Goal: Task Accomplishment & Management: Manage account settings

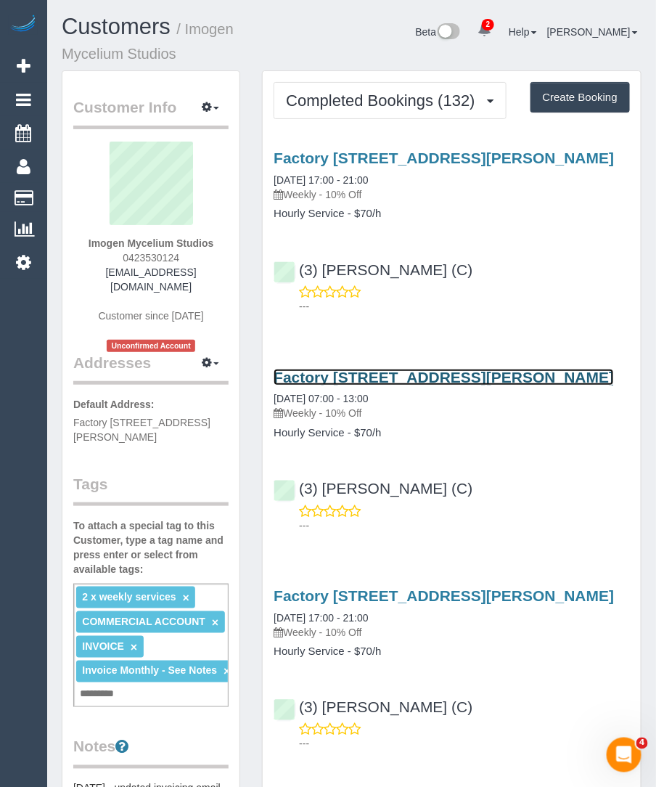
click at [308, 385] on link "Factory [STREET_ADDRESS][PERSON_NAME]" at bounding box center [444, 377] width 340 height 17
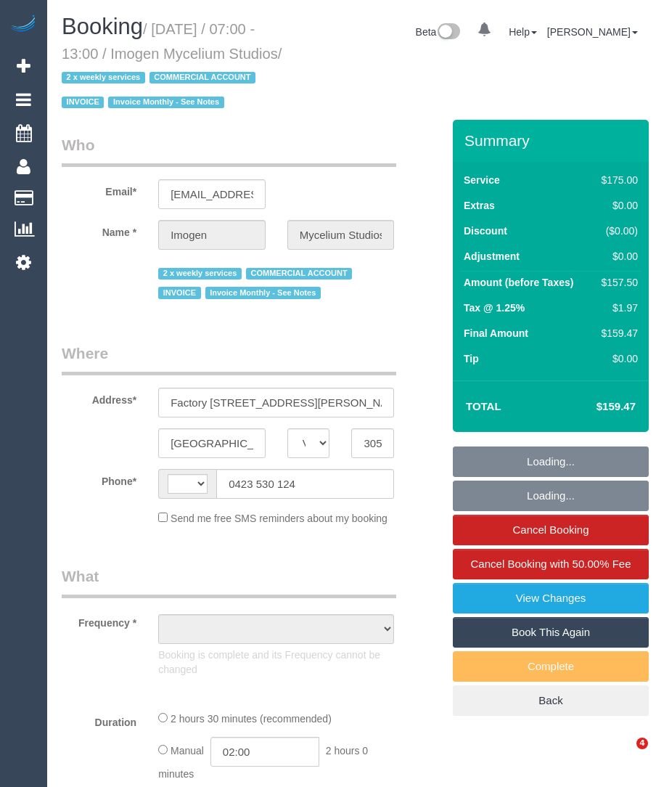
select select "VIC"
select select "string:AU"
select select "object:313"
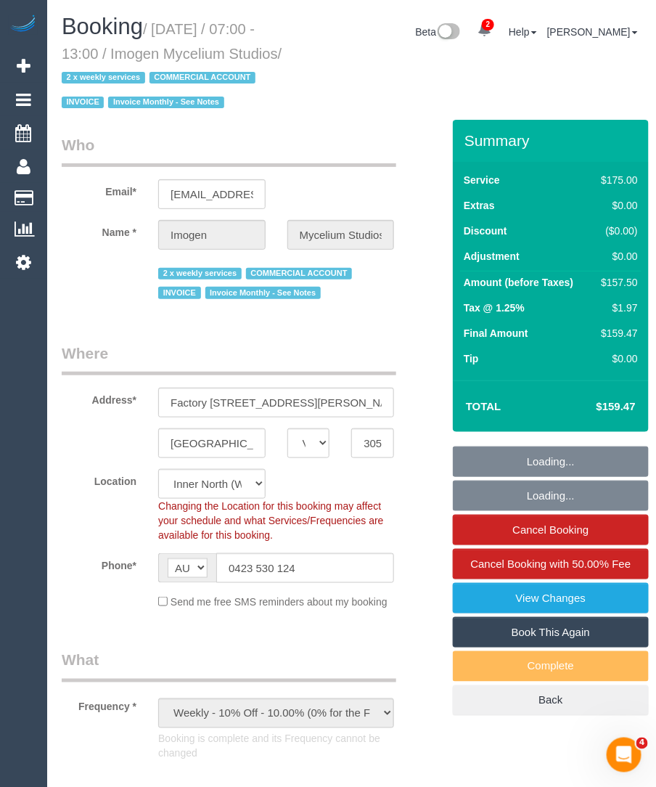
select select "150"
select select "number:28"
select select "number:17"
select select "number:19"
select select "number:24"
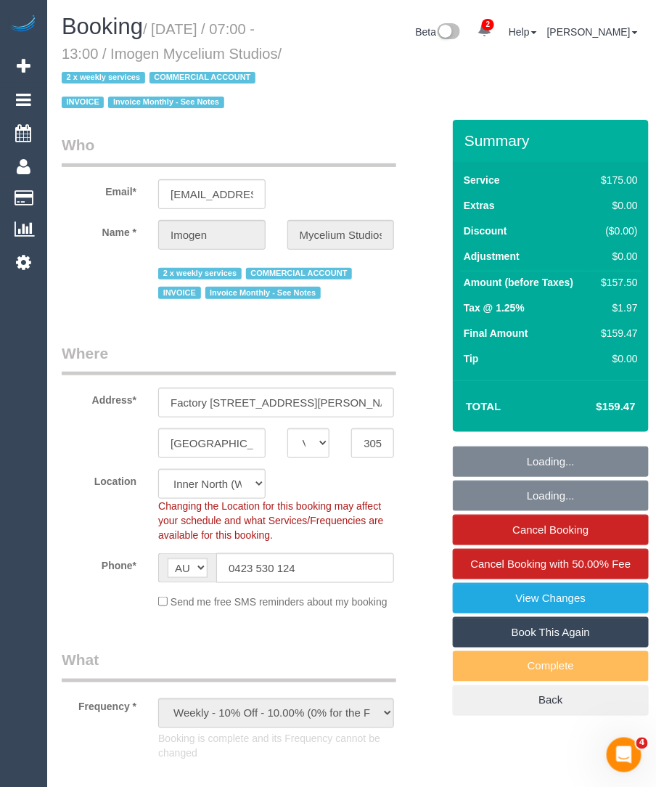
select select "number:35"
select select "object:1786"
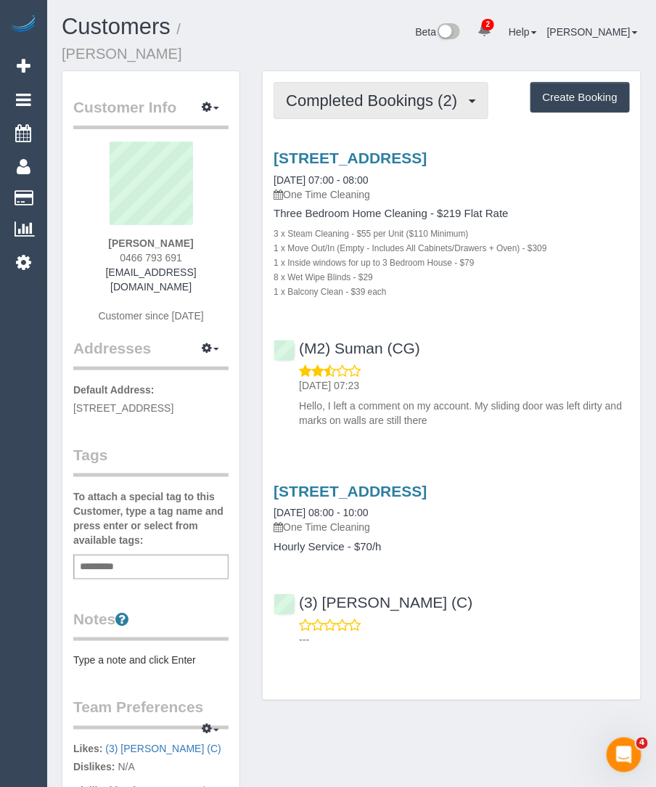
click at [380, 91] on span "Completed Bookings (2)" at bounding box center [375, 100] width 179 height 18
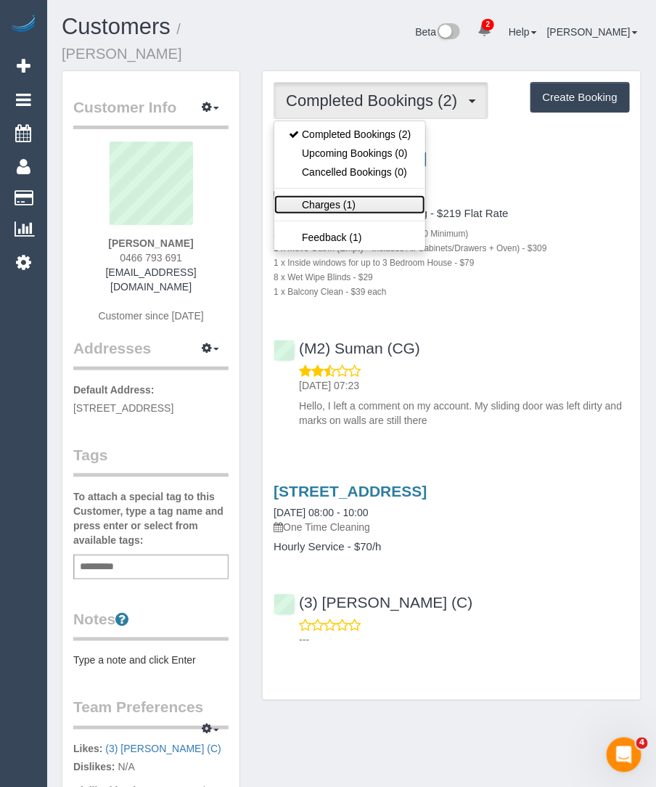
click at [343, 195] on link "Charges (1)" at bounding box center [349, 204] width 151 height 19
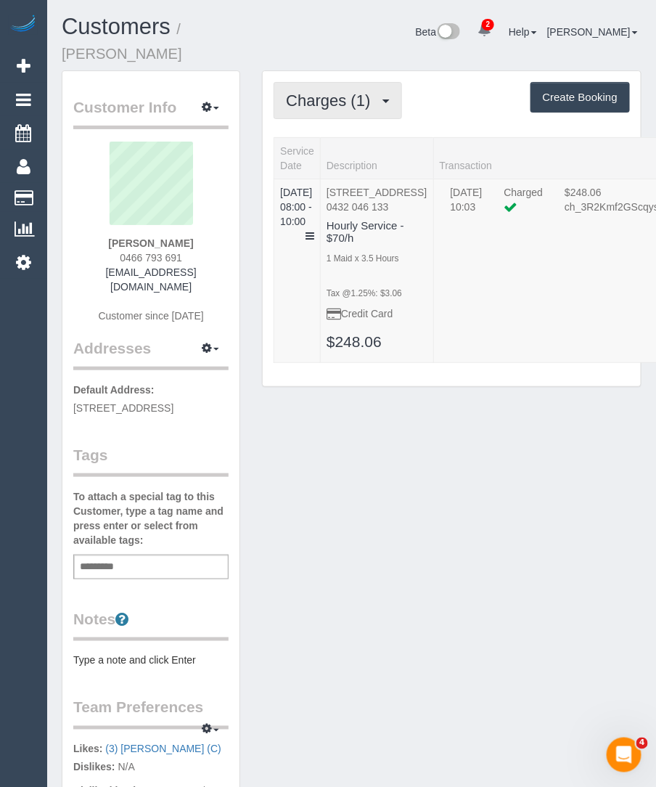
click at [355, 91] on span "Charges (1)" at bounding box center [331, 100] width 91 height 18
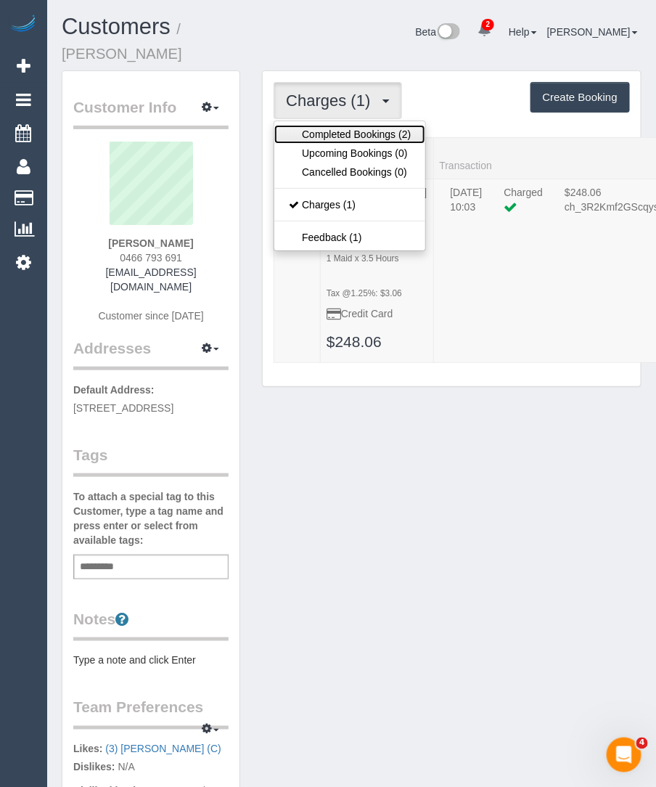
click at [341, 125] on link "Completed Bookings (2)" at bounding box center [349, 134] width 151 height 19
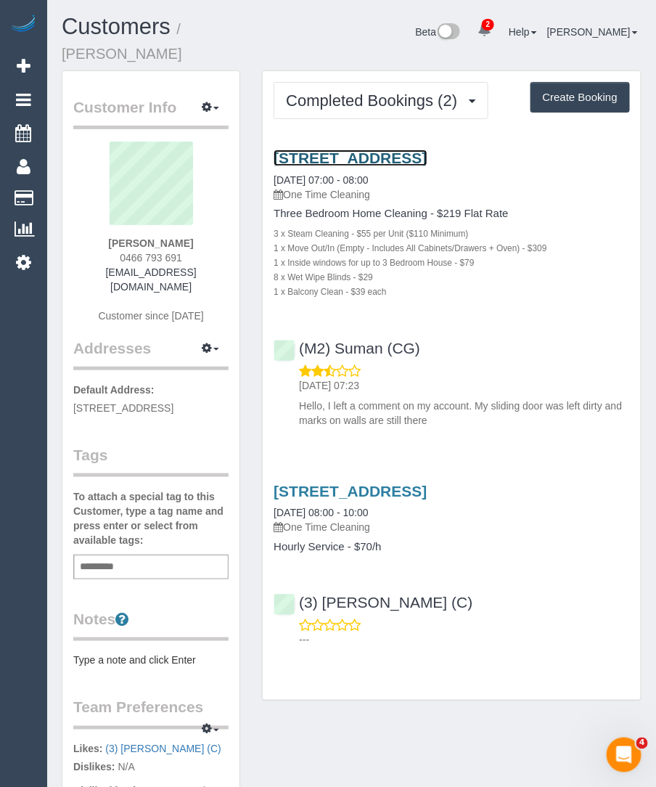
click at [392, 149] on link "203 Nepean Street, 4, Greensborough, VIC 3088" at bounding box center [350, 157] width 153 height 17
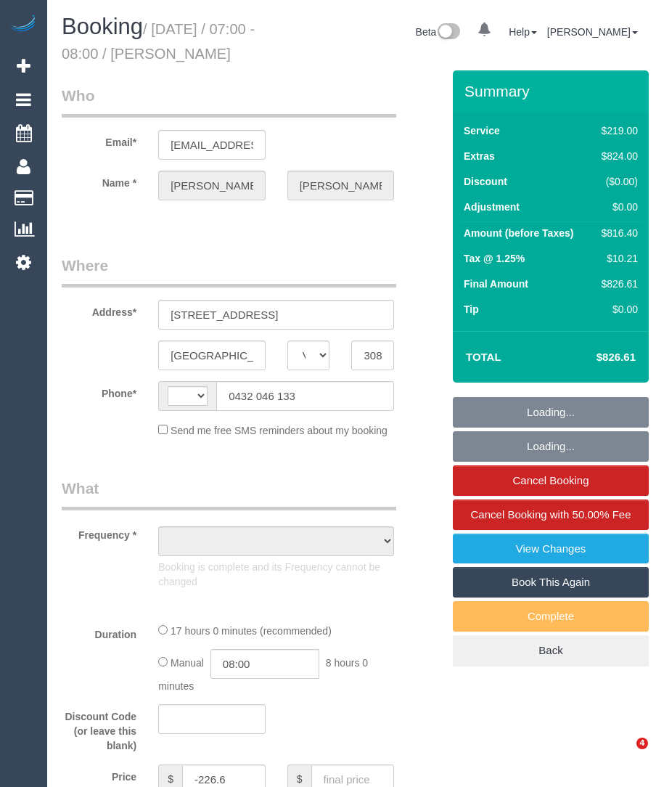
select select "VIC"
select select "string:AU"
select select "string:stripe-pm_1Qxwvx2GScqysDRVgUxvde6z"
select select "object:634"
select select "number:28"
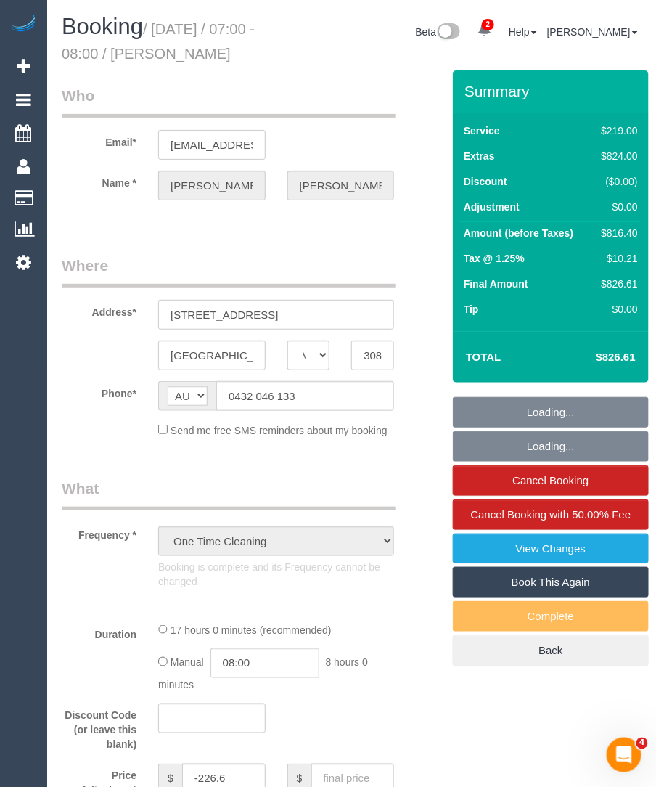
select select "number:14"
select select "number:18"
select select "number:24"
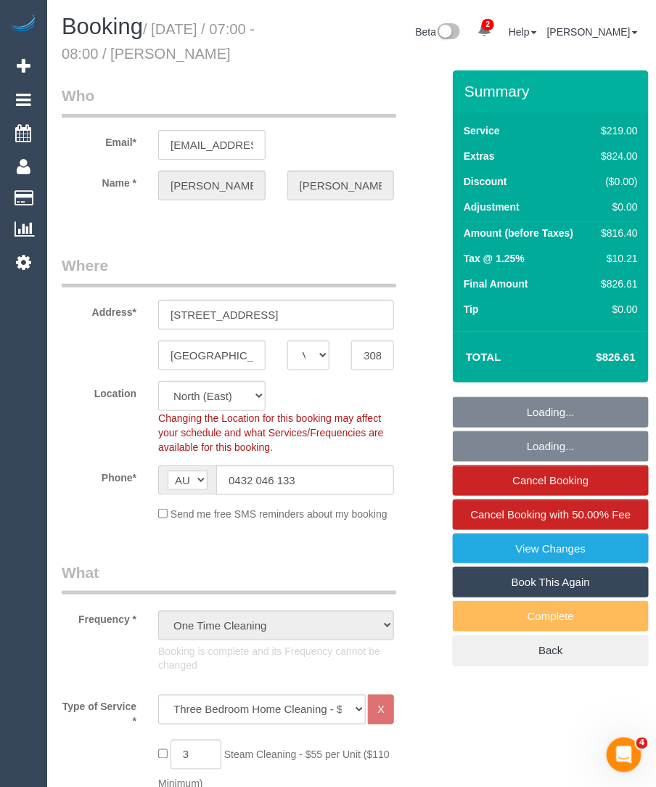
select select "object:1555"
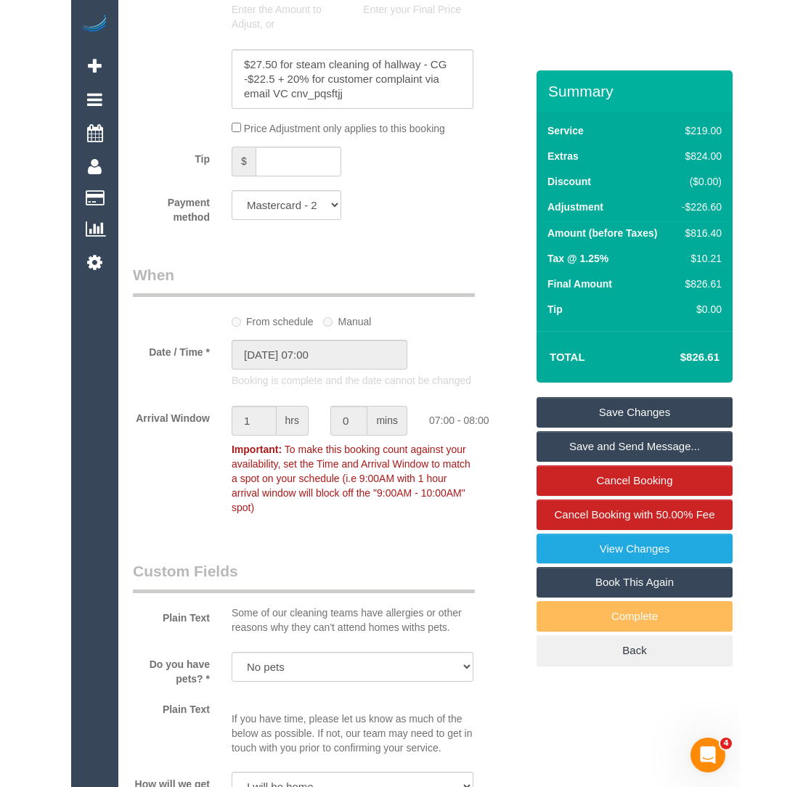
scroll to position [1574, 0]
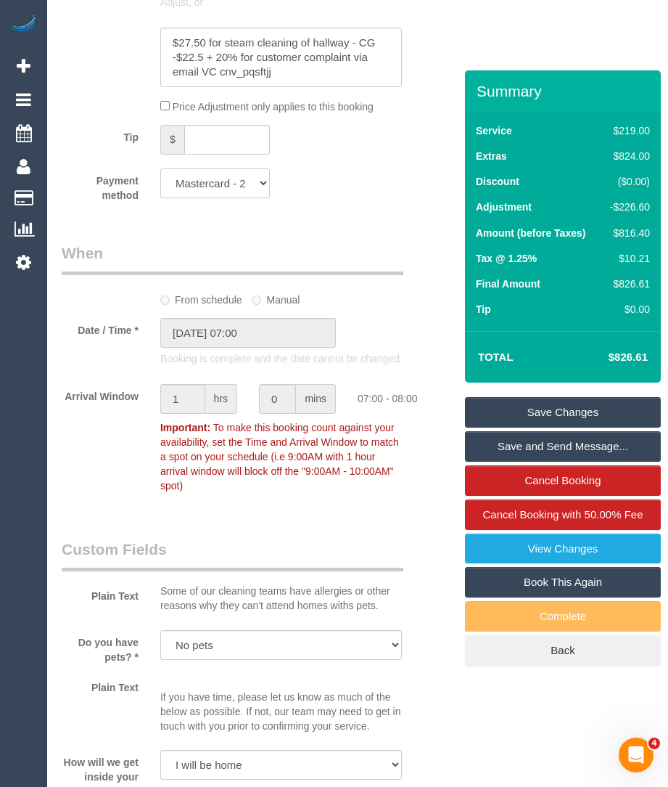
click at [223, 190] on select "Mastercard - 2243 - 03/2028 (Default) Add Credit Card ─────────────── Cash Chec…" at bounding box center [215, 183] width 110 height 30
click at [160, 168] on select "Mastercard - 2243 - 03/2028 (Default) Add Credit Card ─────────────── Cash Chec…" at bounding box center [215, 183] width 110 height 30
click at [223, 190] on select "Mastercard - 2243 - 03/2028 (Default) Add Credit Card ─────────────── Cash Chec…" at bounding box center [215, 183] width 110 height 30
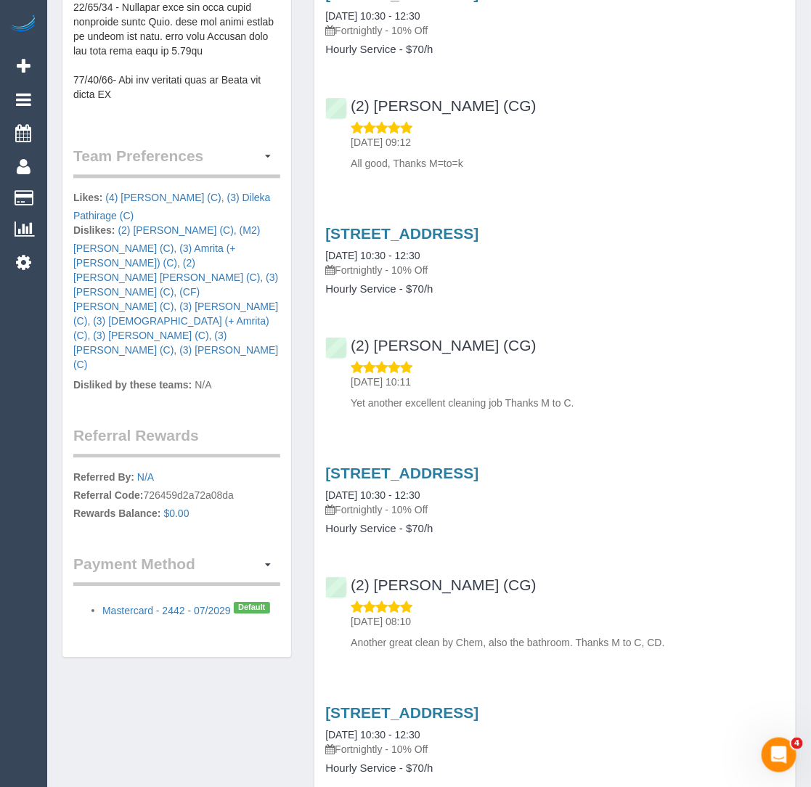
scroll to position [669, 0]
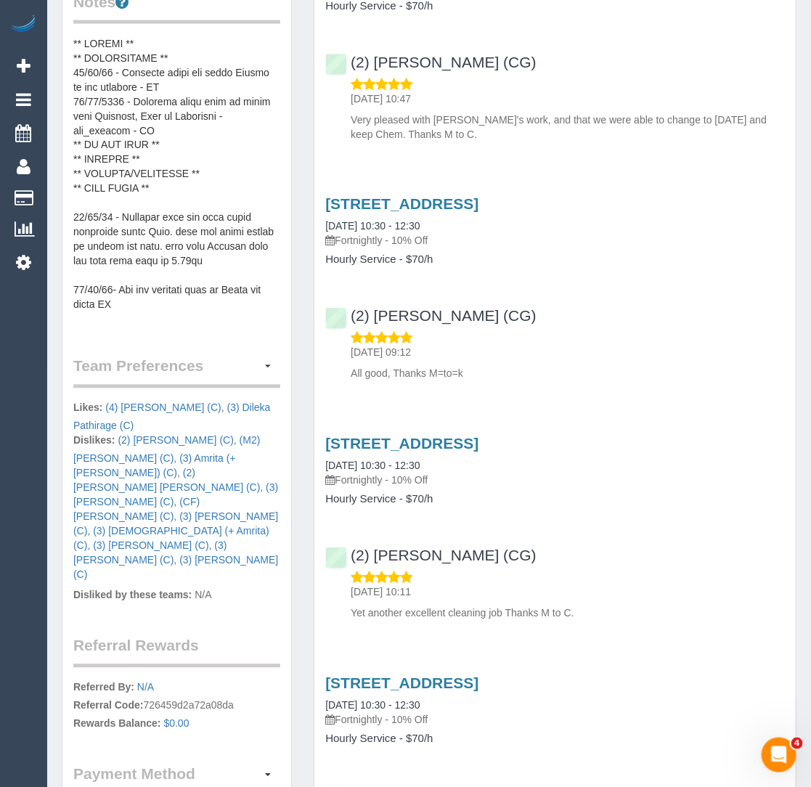
click at [180, 198] on pre at bounding box center [176, 181] width 207 height 290
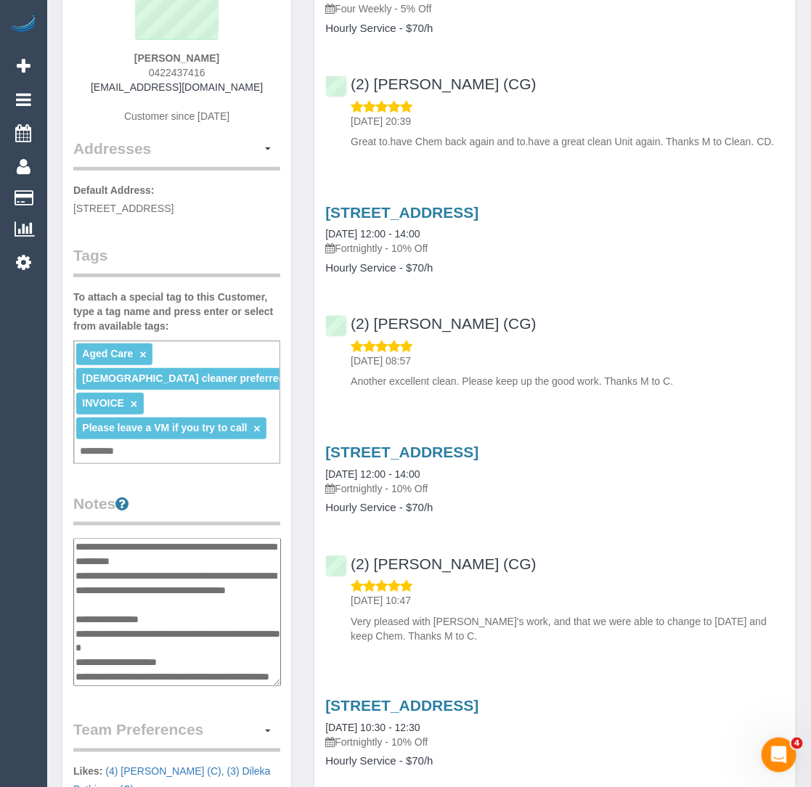
scroll to position [0, 0]
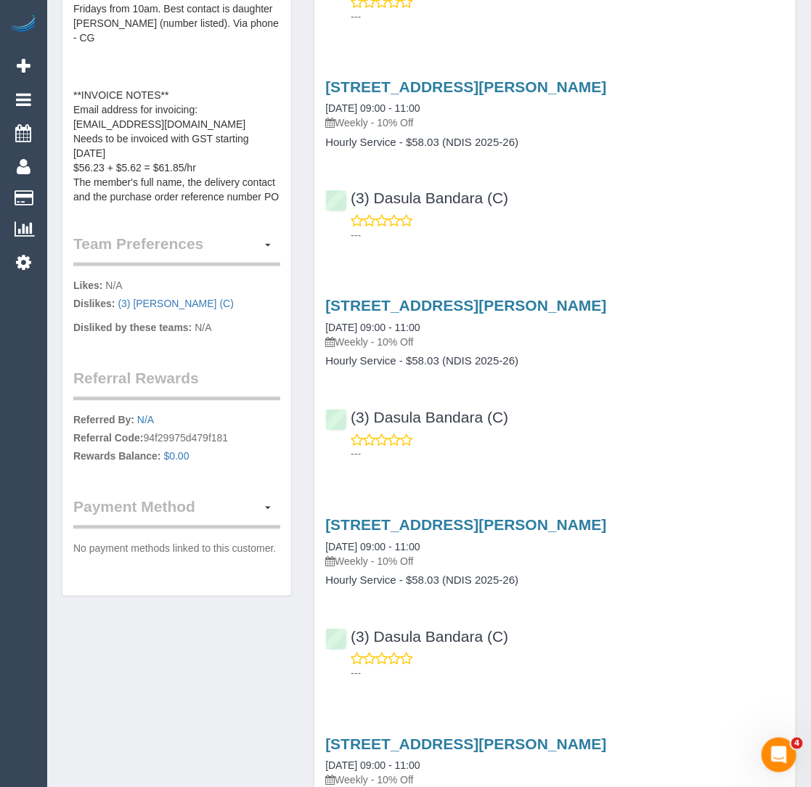
scroll to position [695, 0]
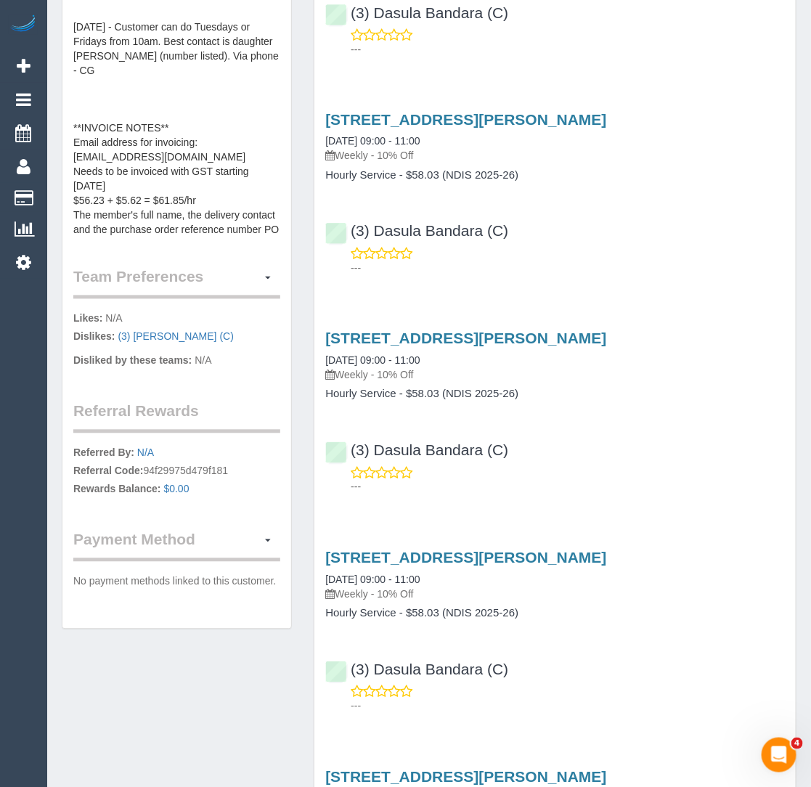
click at [152, 179] on pre "[DATE] - New address: [STREET_ADDRESS][PERSON_NAME] as provided by five good fr…" at bounding box center [176, 92] width 207 height 290
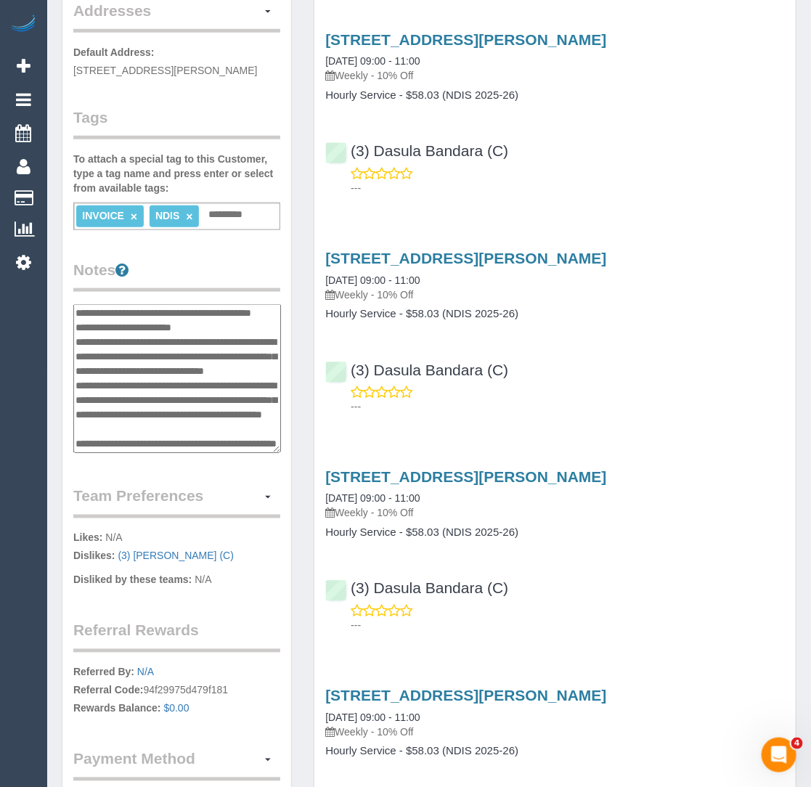
scroll to position [335, 0]
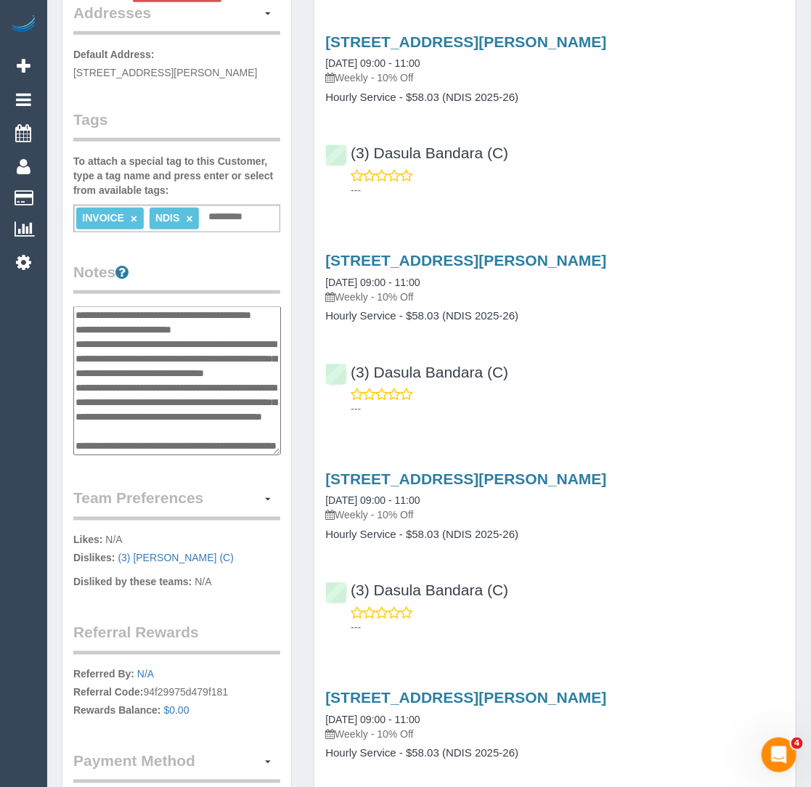
drag, startPoint x: 197, startPoint y: 328, endPoint x: 131, endPoint y: 327, distance: 66.8
click at [131, 327] on textarea "**********" at bounding box center [177, 380] width 208 height 149
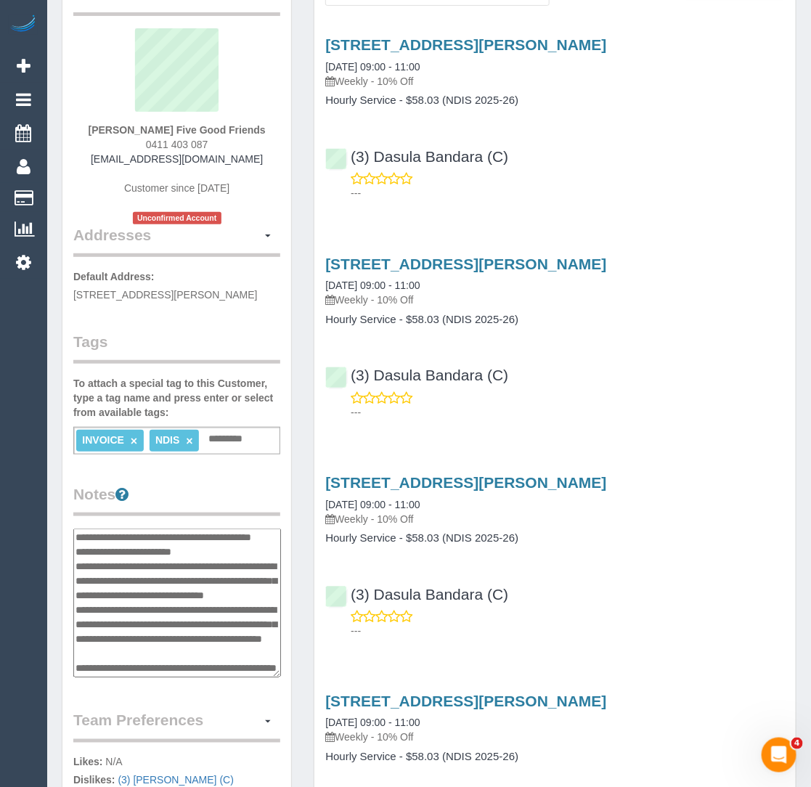
scroll to position [0, 0]
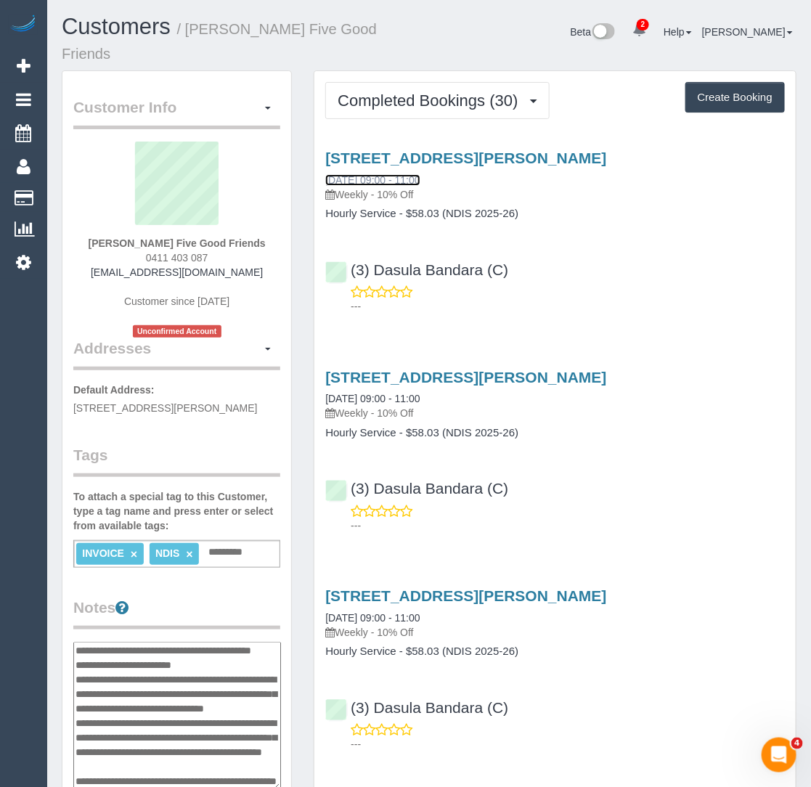
click at [394, 176] on link "09/09/2025 09:00 - 11:00" at bounding box center [372, 180] width 94 height 12
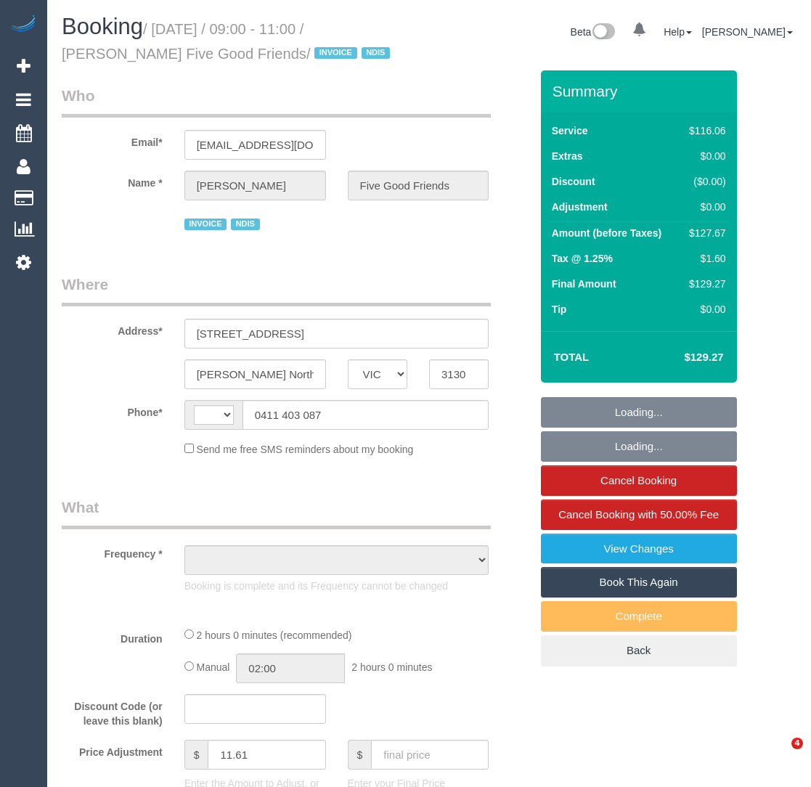
select select "VIC"
select select "string:AU"
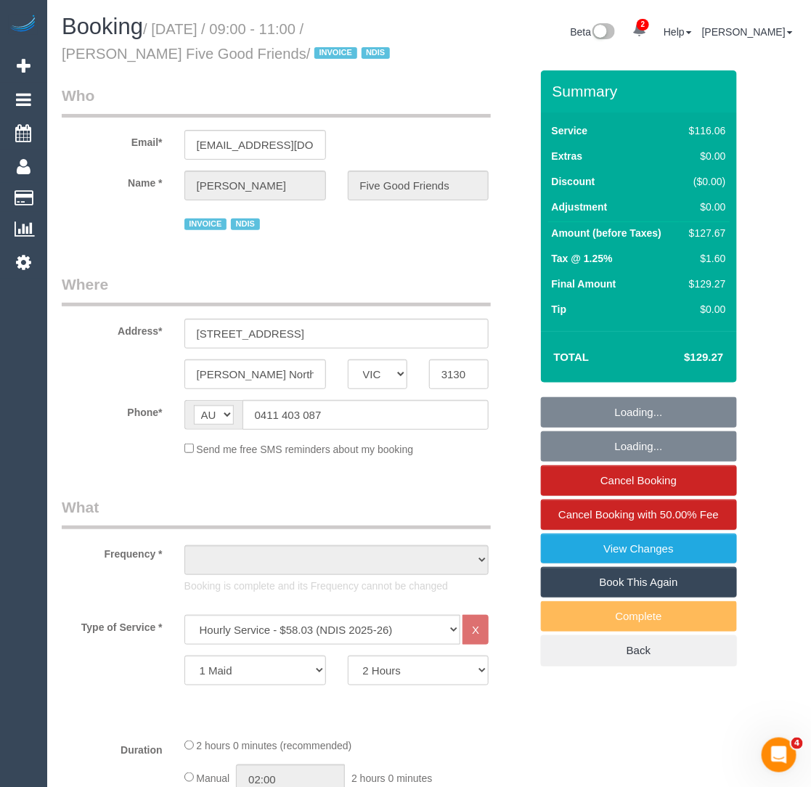
select select "object:757"
select select "number:28"
select select "number:14"
select select "number:19"
select select "number:36"
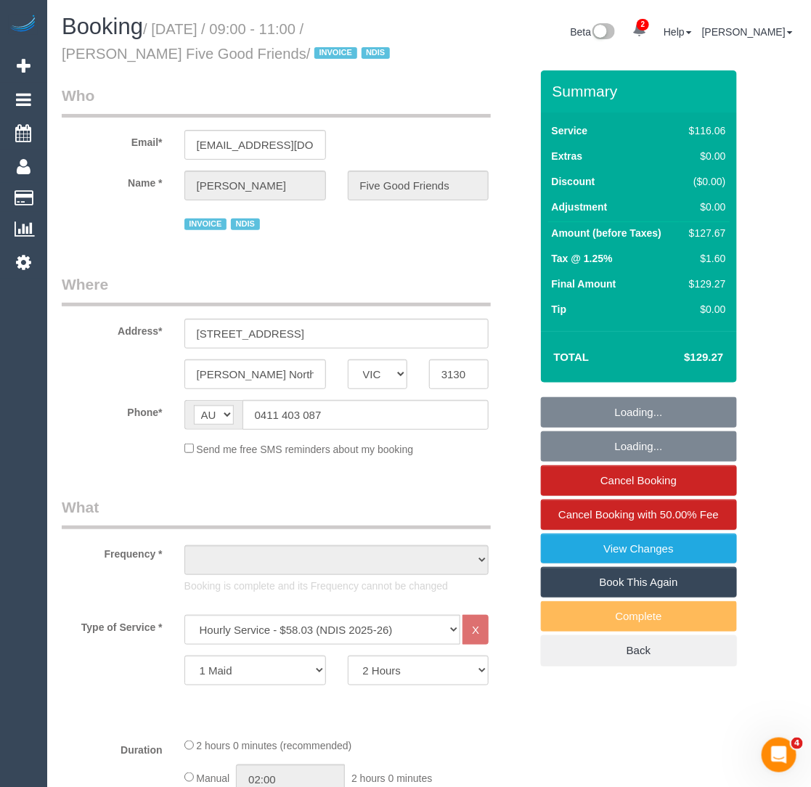
select select "number:35"
select select "number:11"
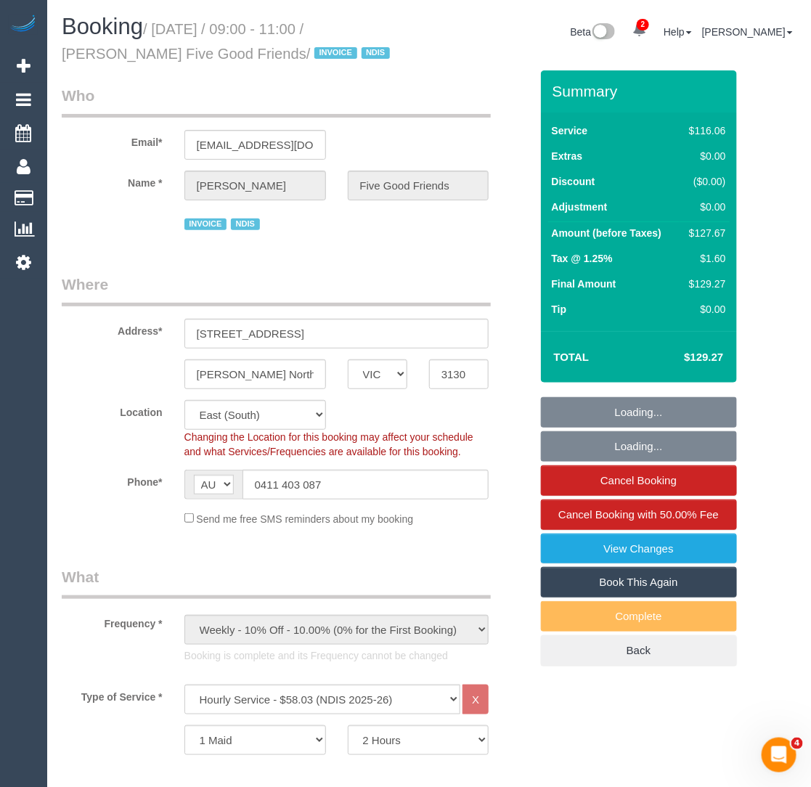
select select "object:1206"
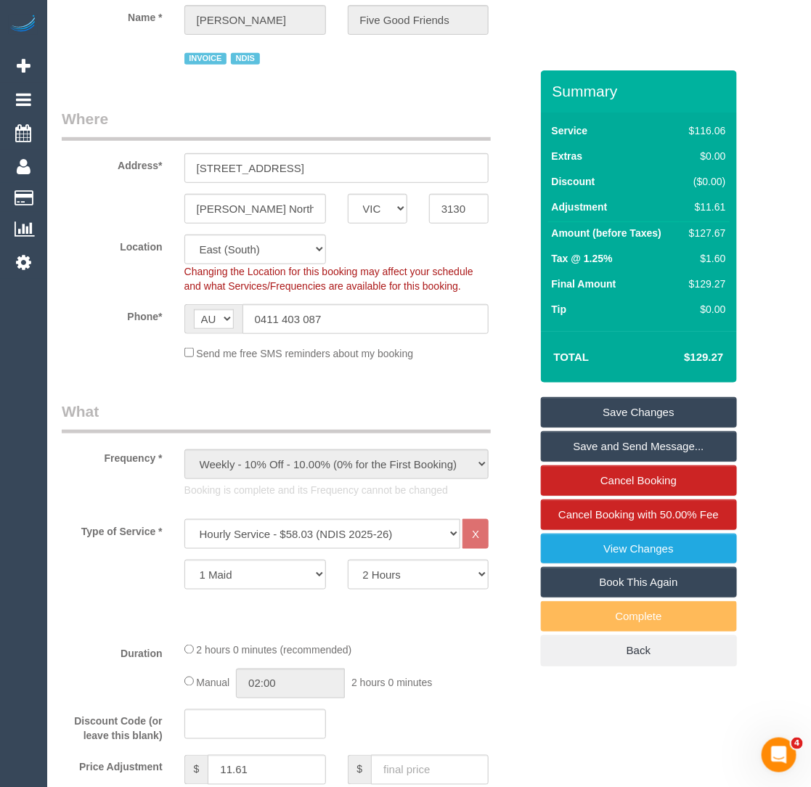
scroll to position [258, 0]
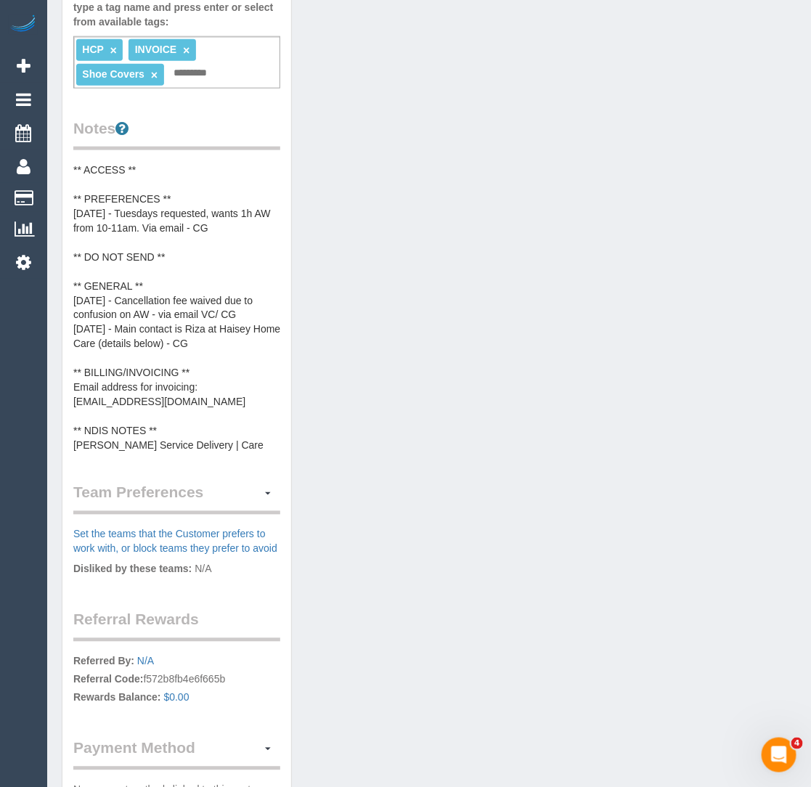
click at [170, 448] on pre "** ACCESS ** ** PREFERENCES ** 21/08/25 - Tuesdays requested, wants 1h AW from …" at bounding box center [176, 308] width 207 height 290
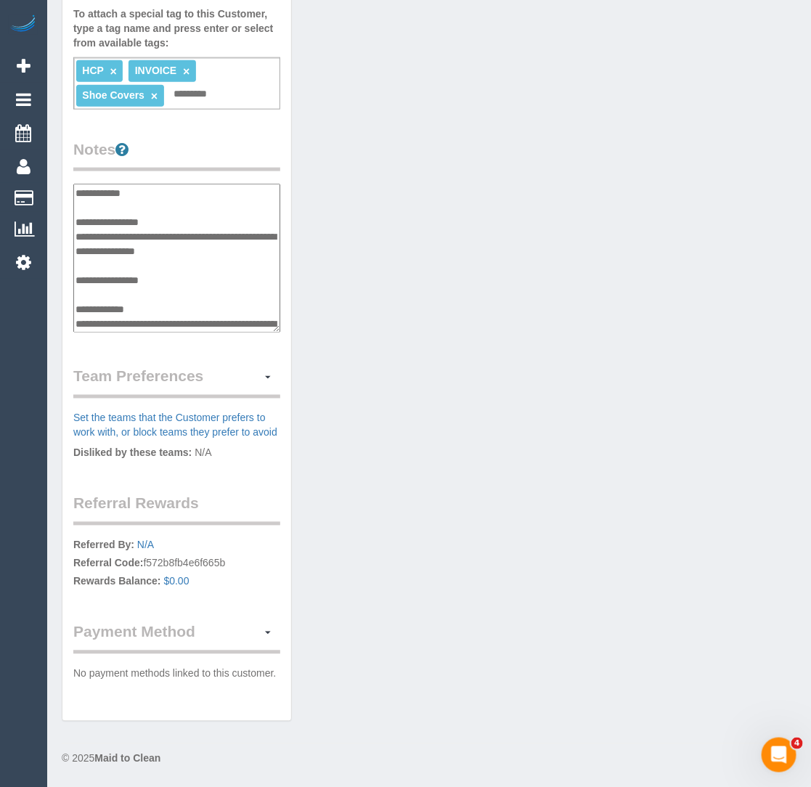
scroll to position [174, 0]
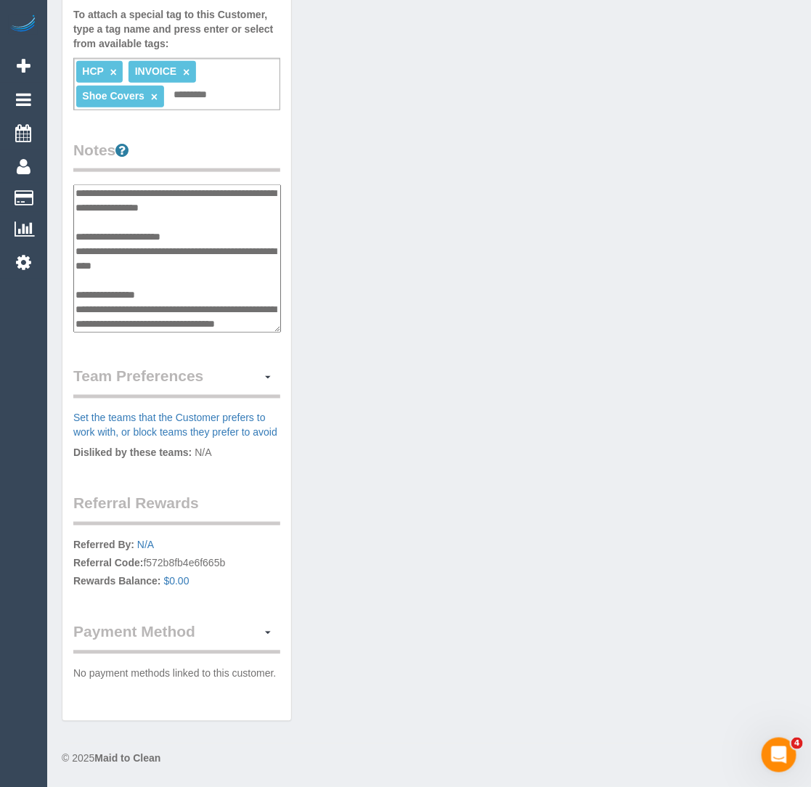
drag, startPoint x: 253, startPoint y: 240, endPoint x: 81, endPoint y: 238, distance: 172.7
click at [79, 237] on textarea "**********" at bounding box center [177, 258] width 208 height 149
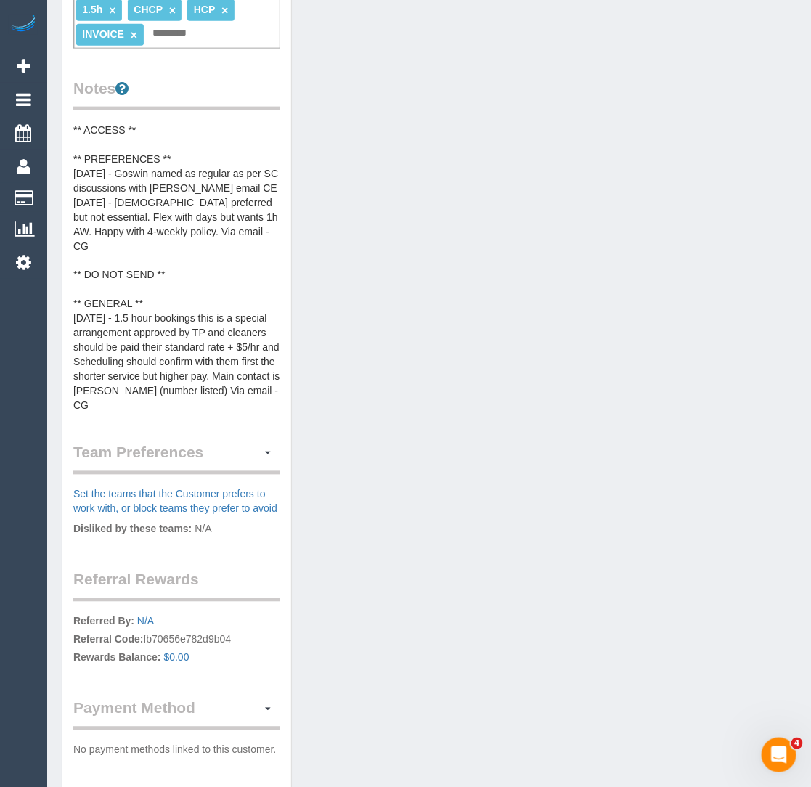
scroll to position [631, 0]
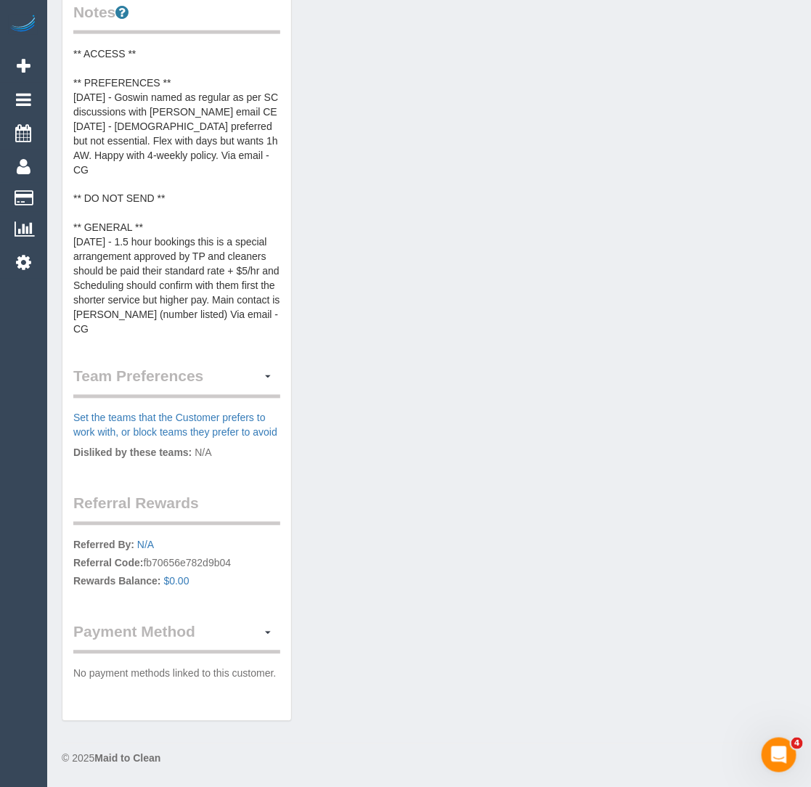
click at [188, 255] on pre "** ACCESS ** ** PREFERENCES ** [DATE] - Goswin named as regular as per SC discu…" at bounding box center [176, 191] width 207 height 290
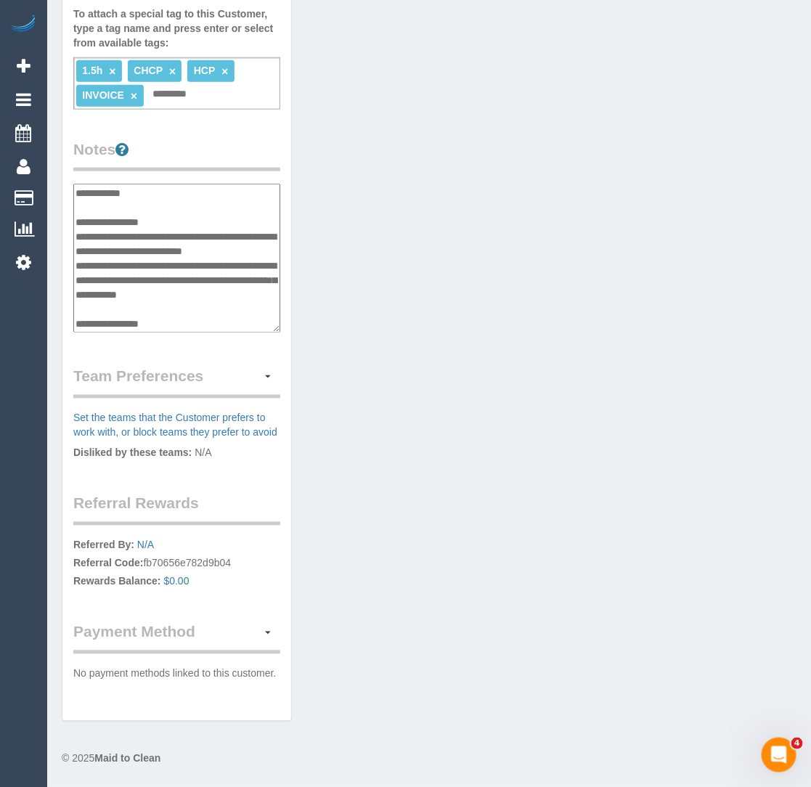
scroll to position [246, 0]
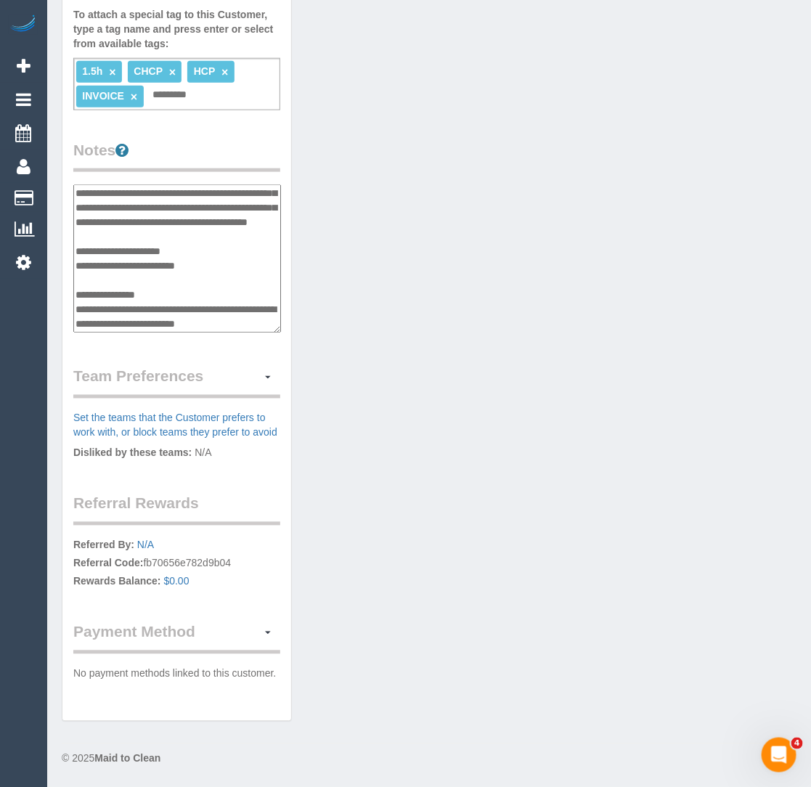
drag, startPoint x: 219, startPoint y: 246, endPoint x: 112, endPoint y: 232, distance: 108.4
click at [96, 238] on textarea "**********" at bounding box center [177, 258] width 208 height 149
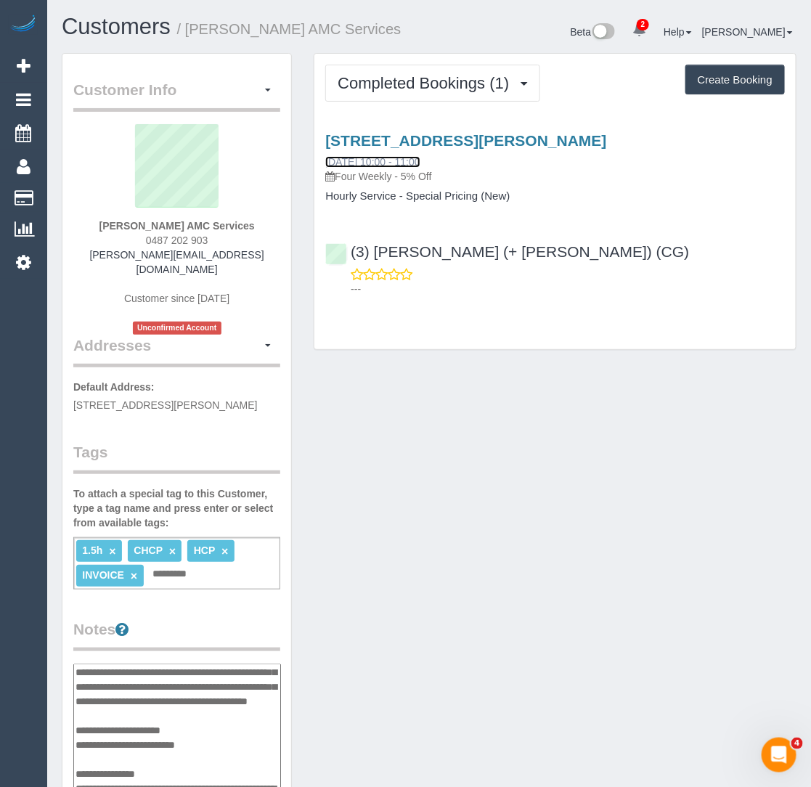
click at [385, 168] on link "09/09/2025 10:00 - 11:00" at bounding box center [372, 162] width 94 height 12
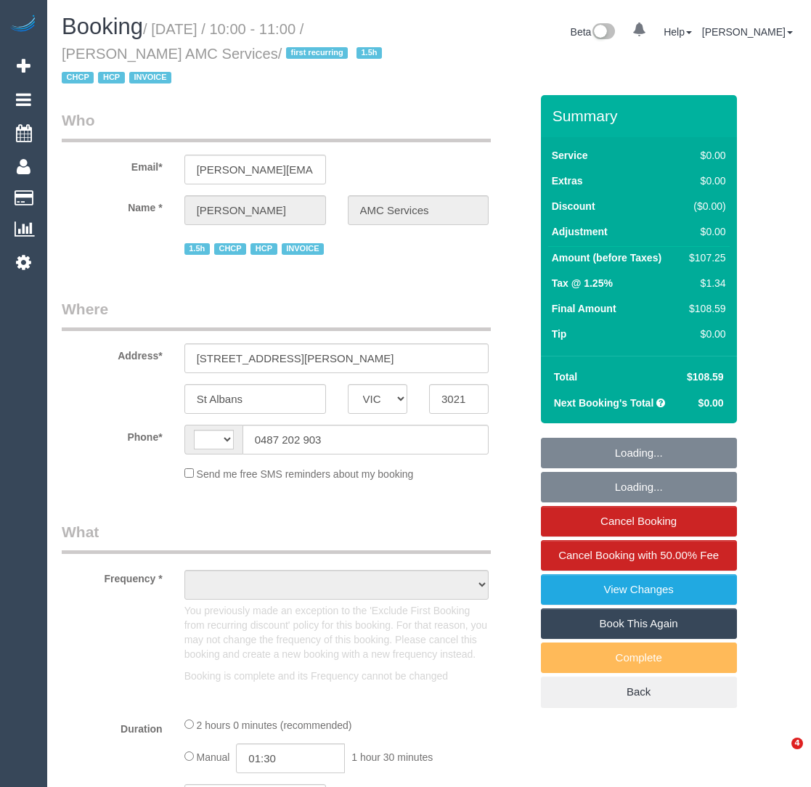
select select "VIC"
select select "string:AU"
select select "object:645"
select select "120"
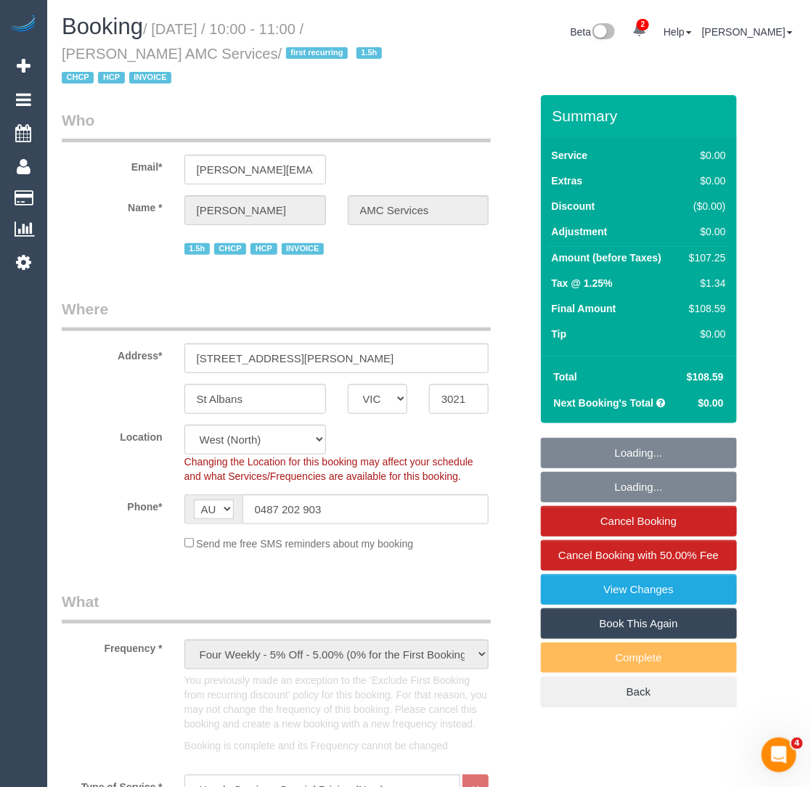
select select "number:28"
select select "number:14"
select select "number:19"
select select "number:25"
select select "object:1489"
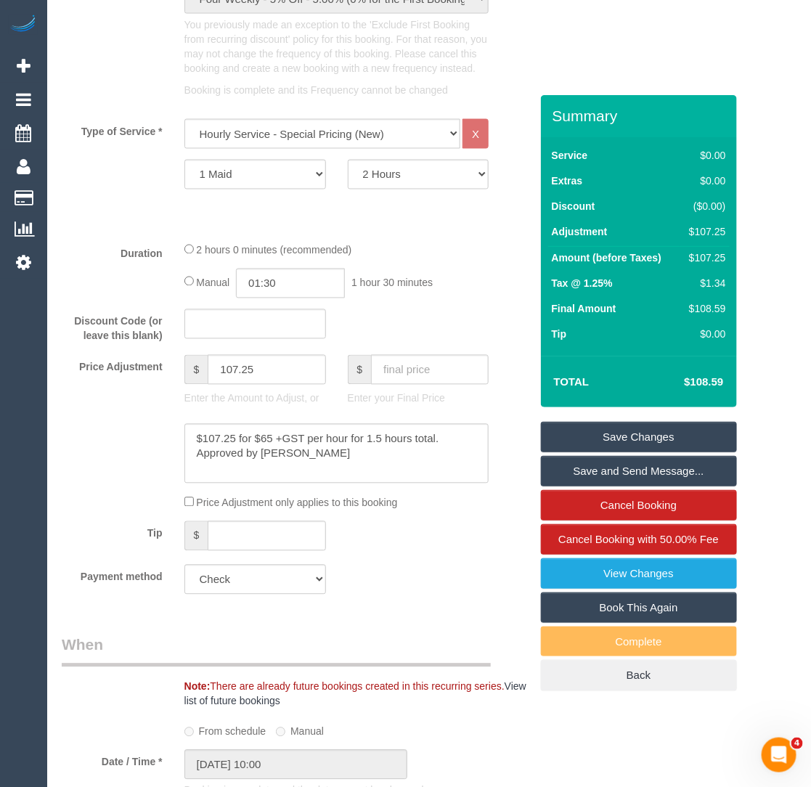
scroll to position [652, 0]
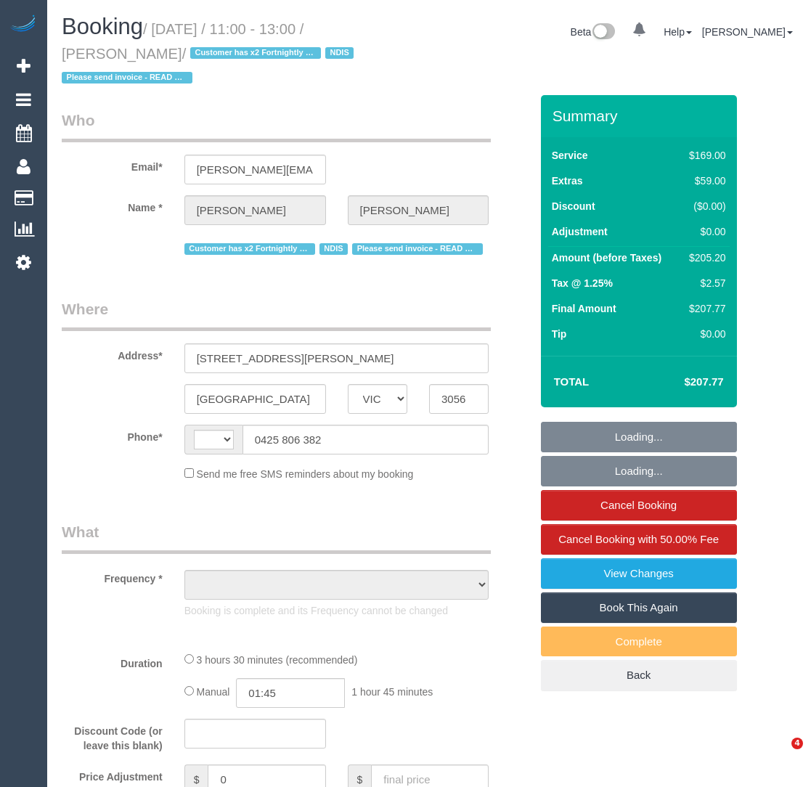
select select "VIC"
select select "object:301"
select select "number:28"
select select "number:15"
select select "number:18"
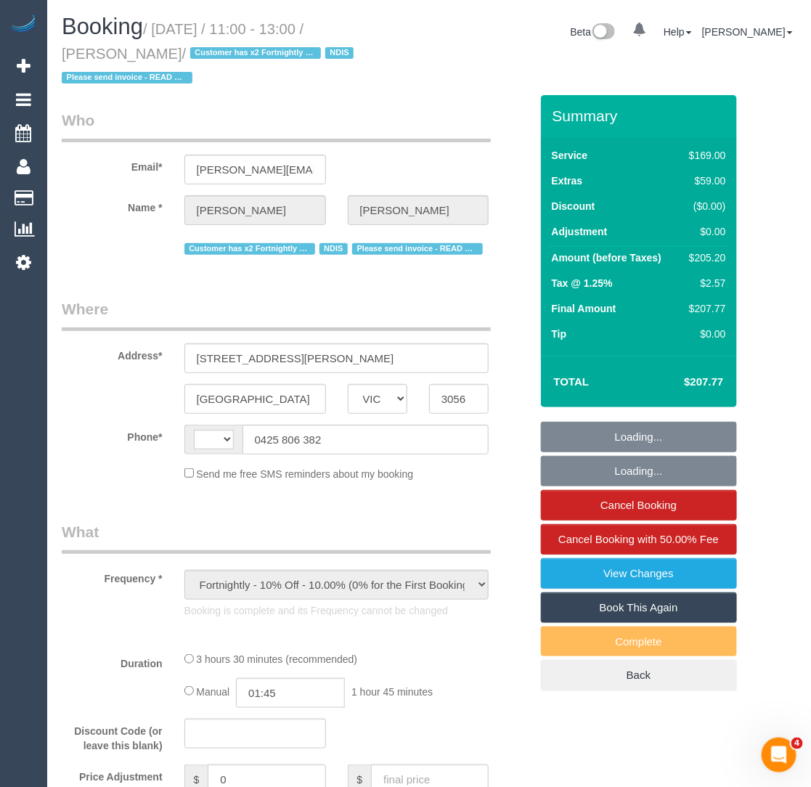
select select "number:22"
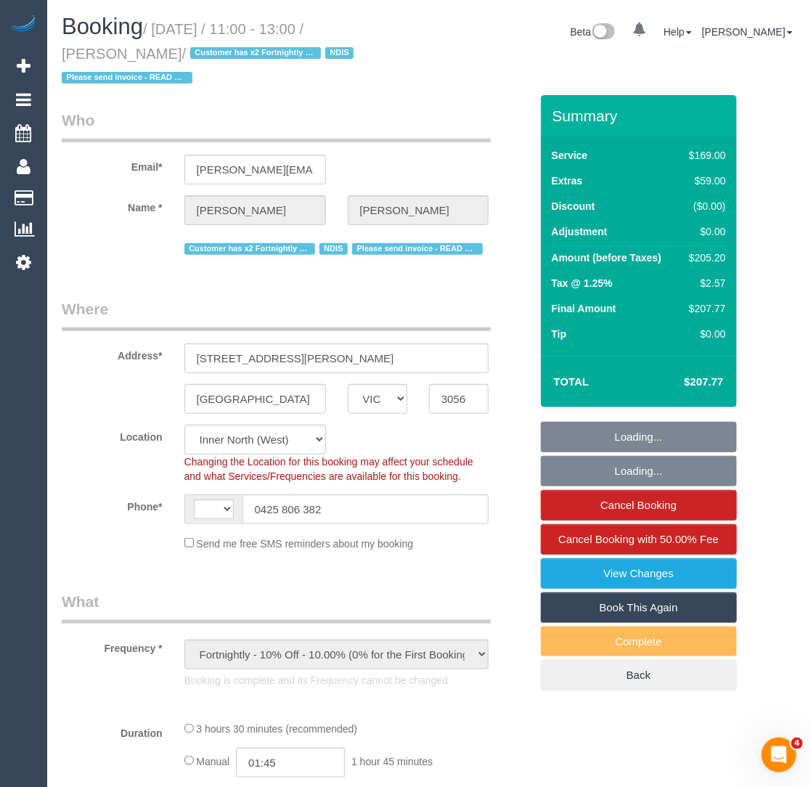
select select "object:713"
select select "string:AU"
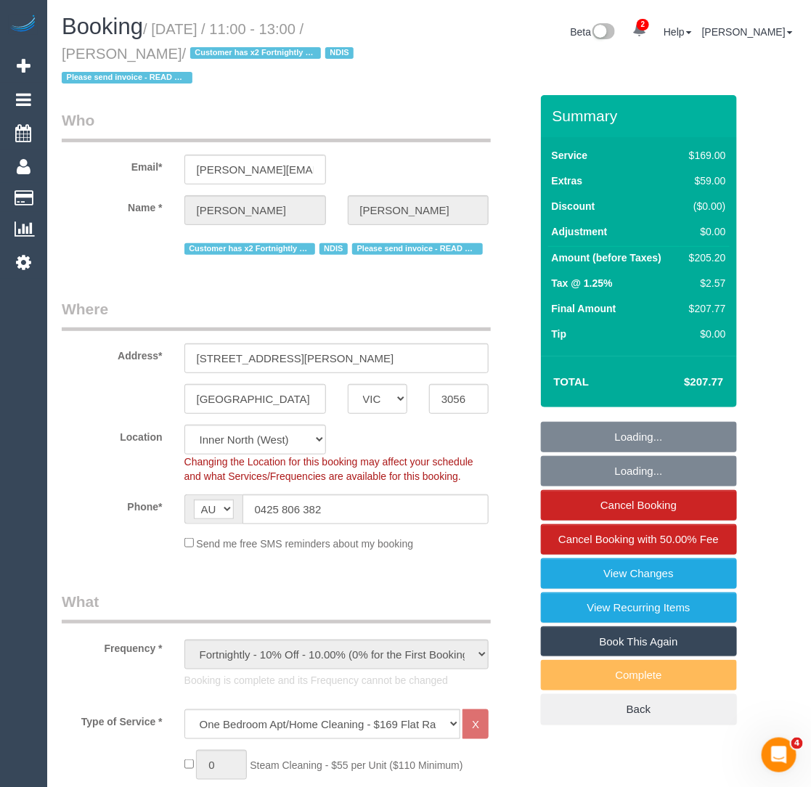
select select "spot1"
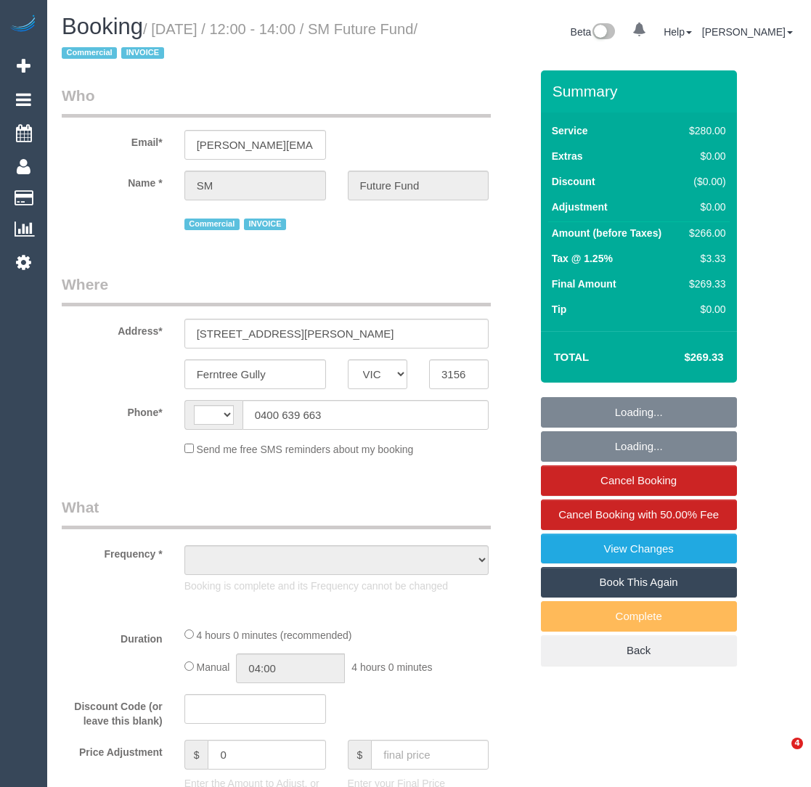
select select "VIC"
select select "object:305"
select select "string:AU"
select select "240"
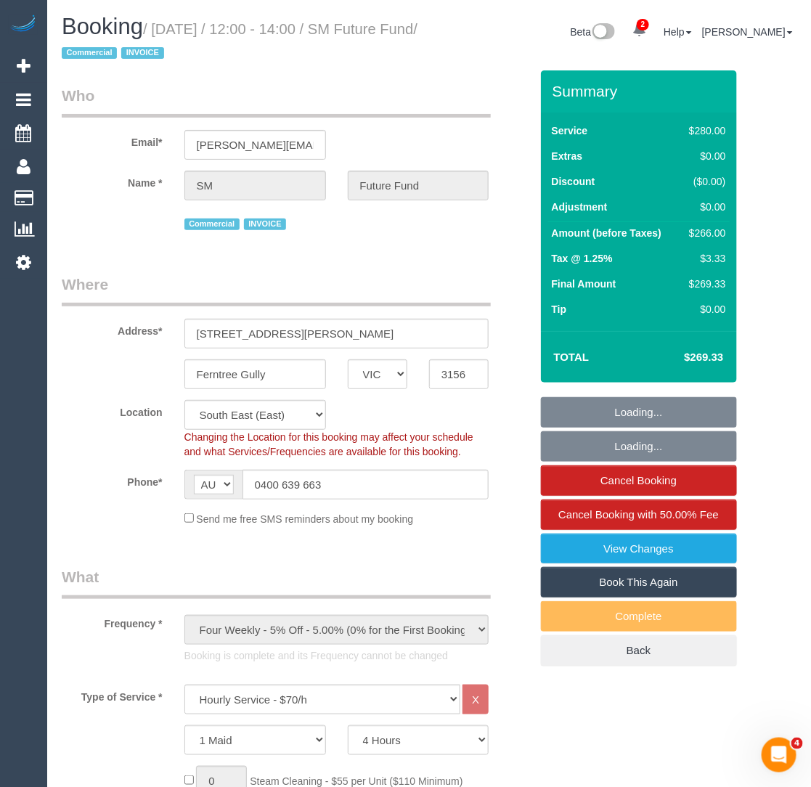
select select "object:801"
select select "spot1"
select select "number:28"
select select "number:14"
select select "number:19"
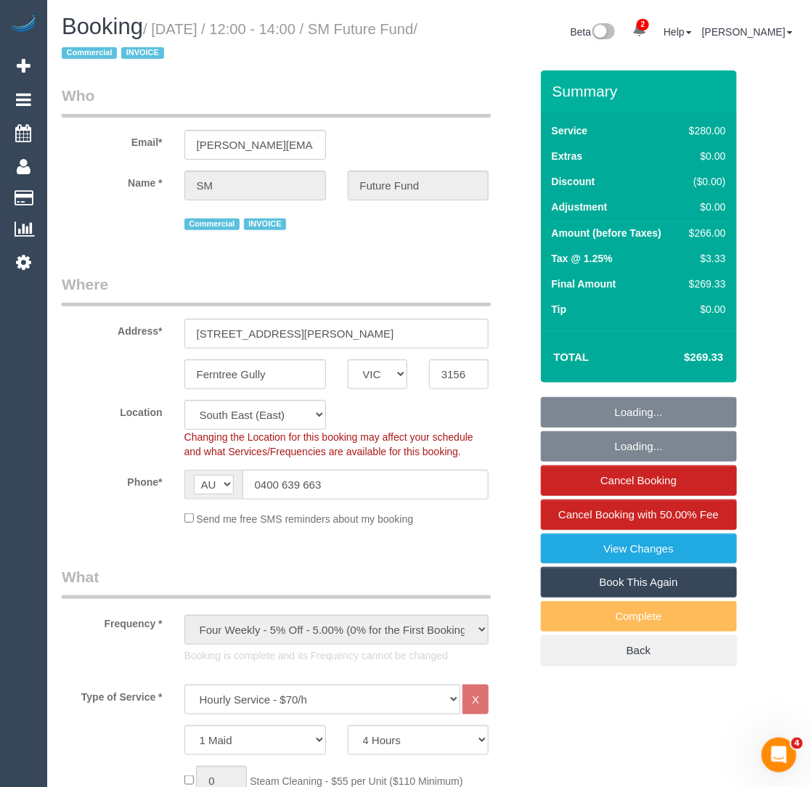
select select "number:22"
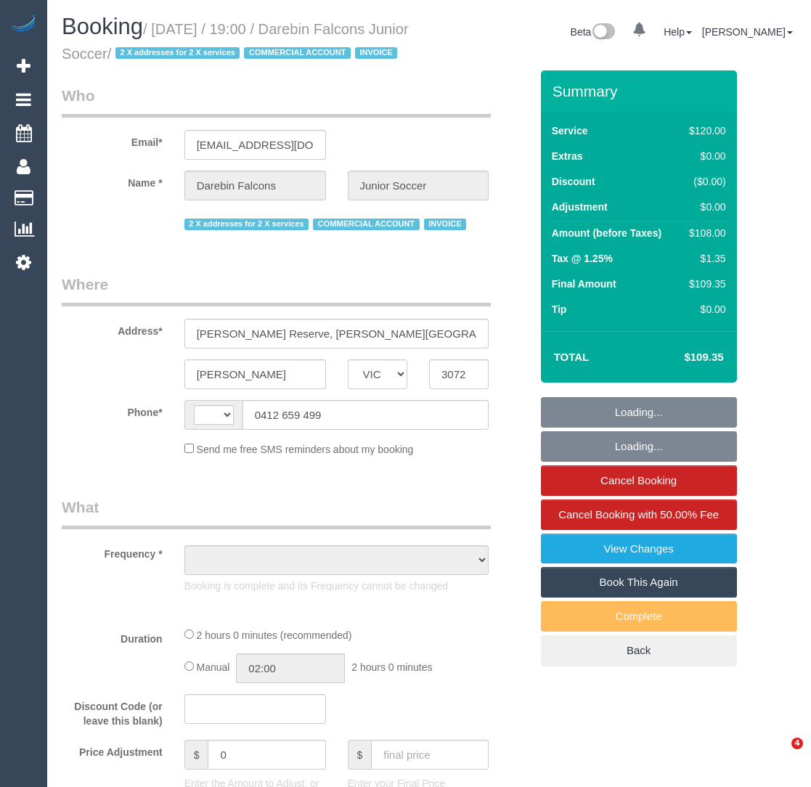
select select "VIC"
select select "string:AU"
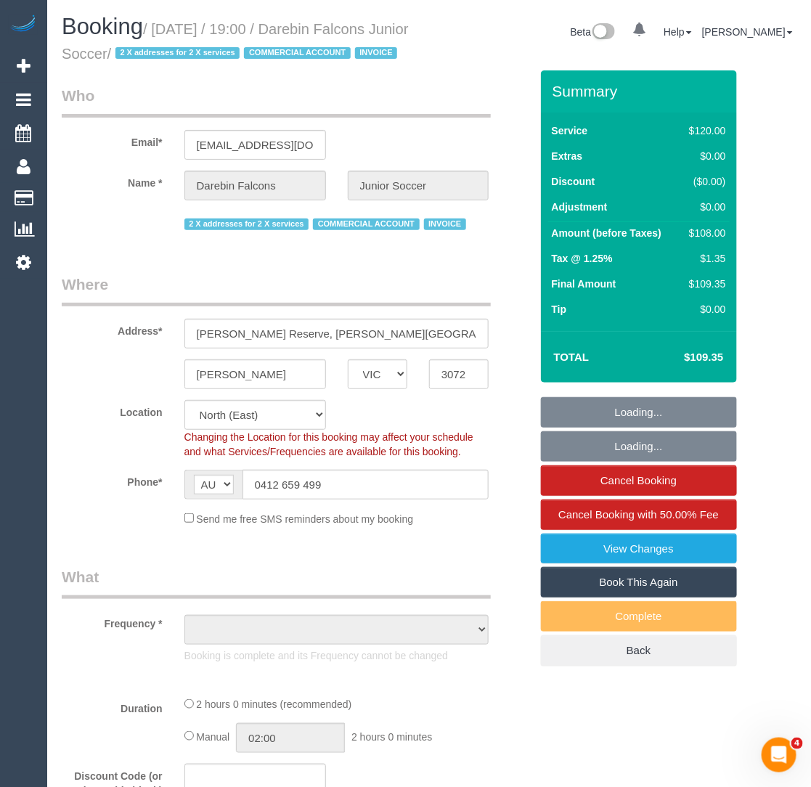
select select "object:761"
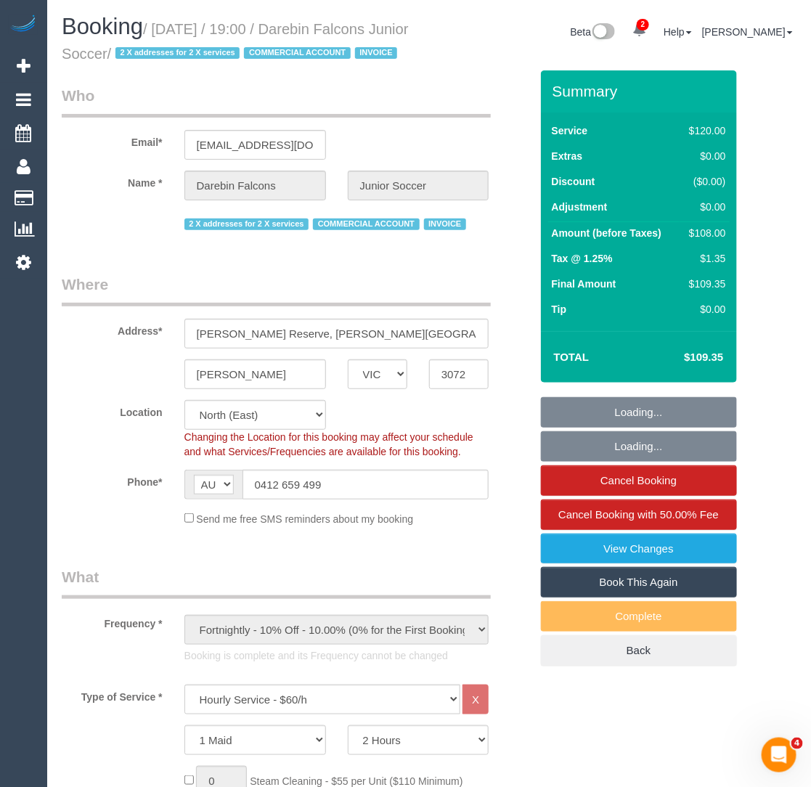
select select "number:28"
select select "object:912"
